Goal: Task Accomplishment & Management: Complete application form

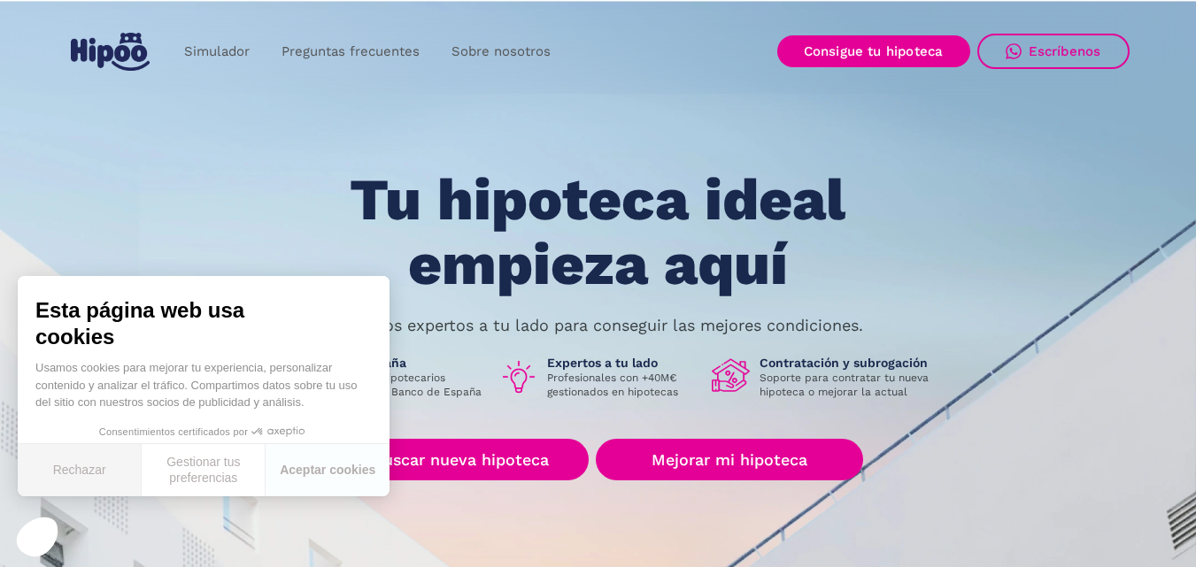
click at [94, 469] on font "Rechazar" at bounding box center [79, 470] width 53 height 14
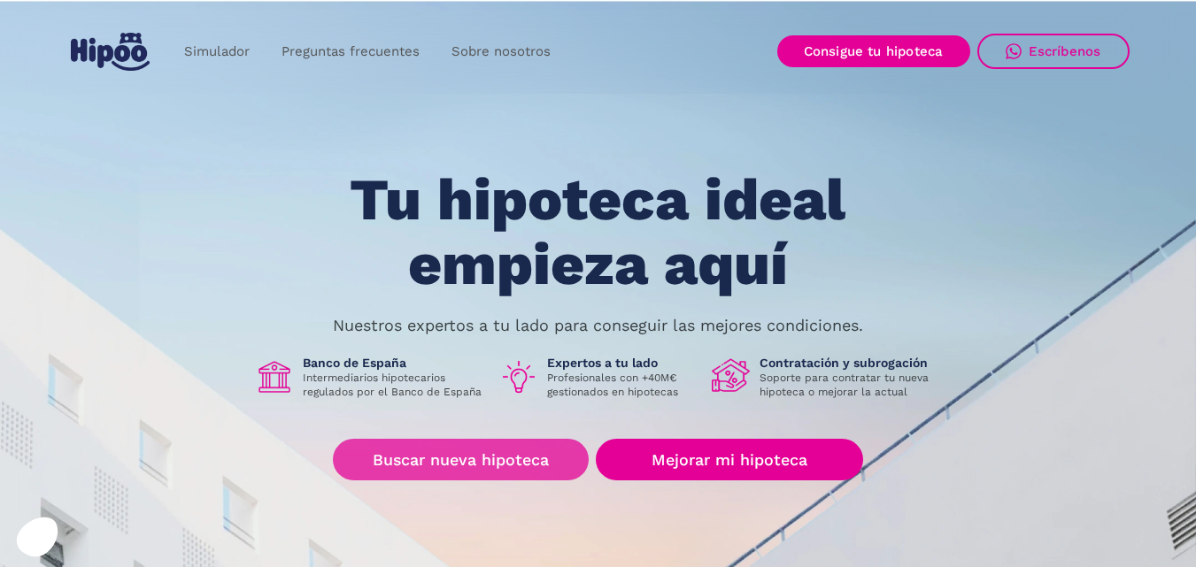
click at [484, 447] on link "Buscar nueva hipoteca" at bounding box center [461, 460] width 256 height 42
